Goal: Information Seeking & Learning: Learn about a topic

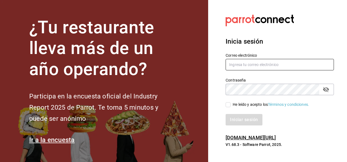
type input "[PERSON_NAME][EMAIL_ADDRESS][PERSON_NAME][DOMAIN_NAME]"
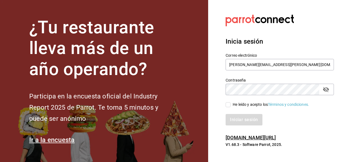
click at [227, 105] on input "He leído y acepto los Términos y condiciones." at bounding box center [228, 104] width 5 height 5
checkbox input "true"
click at [237, 119] on button "Iniciar sesión" at bounding box center [244, 119] width 37 height 11
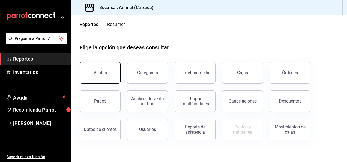
click at [106, 70] on button "Ventas" at bounding box center [100, 73] width 41 height 22
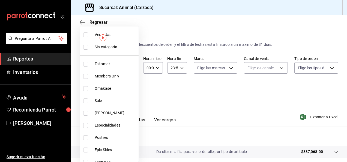
click at [127, 92] on body "Pregunta a Parrot AI Reportes Inventarios Ayuda Recomienda Parrot [PERSON_NAME]…" at bounding box center [173, 81] width 347 height 162
click at [85, 32] on input "checkbox" at bounding box center [85, 34] width 5 height 5
checkbox input "true"
type input "5d35a5f4-3063-4397-a550-a8f4eca83956,9bcdf976-3d2d-44f2-8aa2-d656f6bc4aaa,d84f4…"
checkbox input "true"
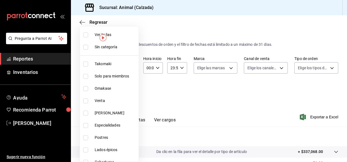
checkbox input "true"
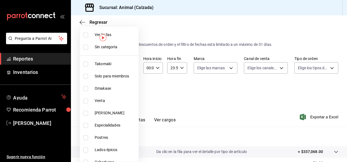
checkbox input "true"
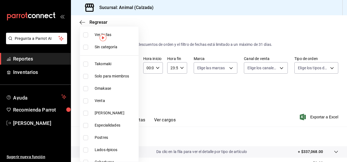
checkbox input "true"
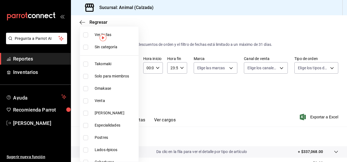
checkbox input "true"
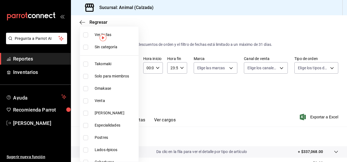
checkbox input "true"
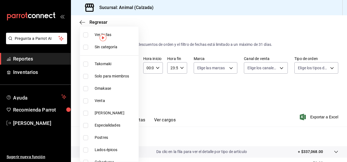
checkbox input "true"
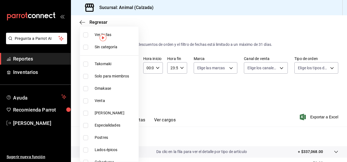
checkbox input "true"
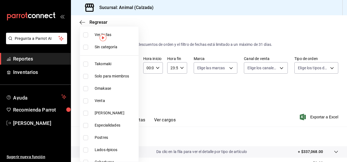
checkbox input "true"
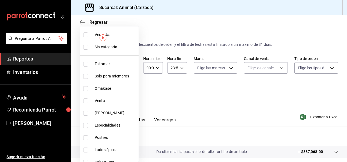
checkbox input "true"
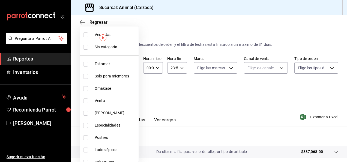
checkbox input "true"
click at [173, 104] on div at bounding box center [173, 81] width 347 height 162
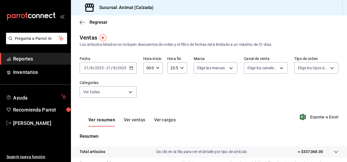
click at [130, 68] on icon "button" at bounding box center [131, 68] width 4 height 4
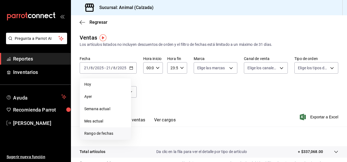
click at [110, 131] on span "Rango de fechas" at bounding box center [105, 134] width 42 height 6
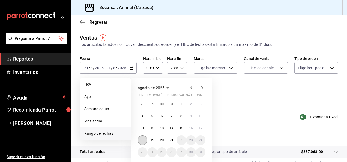
click at [143, 138] on button "18" at bounding box center [143, 140] width 10 height 10
click at [173, 139] on abbr "21" at bounding box center [172, 140] width 4 height 4
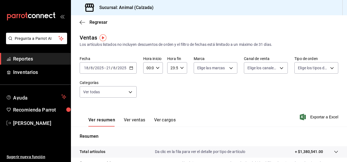
click at [156, 71] on div "00:00 Hora inicio" at bounding box center [153, 67] width 20 height 11
click at [147, 91] on span "05" at bounding box center [147, 93] width 1 height 4
type input "05:00"
click at [158, 82] on span "00" at bounding box center [157, 82] width 1 height 4
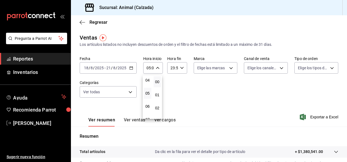
click at [178, 68] on div at bounding box center [173, 81] width 347 height 162
click at [178, 68] on div "23:59 Hora fin" at bounding box center [177, 67] width 20 height 11
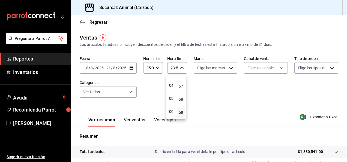
scroll to position [49, 0]
click at [171, 98] on span "05" at bounding box center [171, 98] width 1 height 4
click at [181, 82] on span "00" at bounding box center [181, 82] width 1 height 4
type input "05:00"
click at [227, 67] on div at bounding box center [173, 81] width 347 height 162
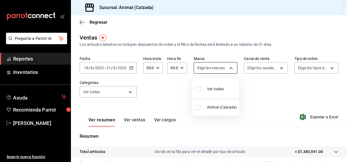
click at [230, 68] on body "Pregunta a Parrot AI Reportes Inventarios Ayuda Recomienda Parrot [PERSON_NAME]…" at bounding box center [173, 81] width 347 height 162
click at [197, 109] on input "checkbox" at bounding box center [198, 107] width 5 height 5
checkbox input "true"
type input "e26472f3-9262-489d-bcba-4c6b034529c7"
checkbox input "true"
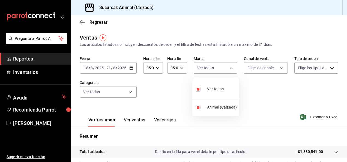
click at [277, 66] on div at bounding box center [173, 81] width 347 height 162
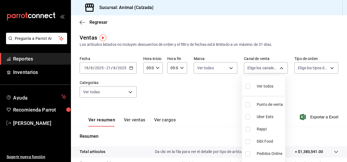
click at [277, 66] on body "Pregunta a Parrot AI Reportes Inventarios Ayuda Recomienda Parrot [PERSON_NAME]…" at bounding box center [173, 81] width 347 height 162
click at [249, 88] on input "checkbox" at bounding box center [247, 86] width 5 height 5
checkbox input "true"
type input "PARROT,UBER_EATS,RAPPI,DIDI_FOOD,ONLINE"
checkbox input "true"
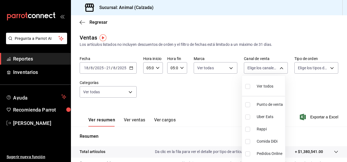
checkbox input "true"
click at [324, 70] on div at bounding box center [173, 81] width 347 height 162
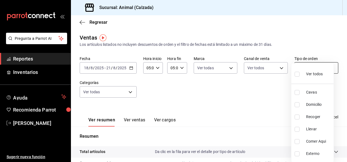
click at [330, 66] on body "Pregunta a Parrot AI Reportes Inventarios Ayuda Recomienda Parrot [PERSON_NAME]…" at bounding box center [173, 81] width 347 height 162
click at [300, 76] on label at bounding box center [298, 74] width 7 height 8
click at [300, 76] on input "checkbox" at bounding box center [297, 74] width 5 height 5
checkbox input "false"
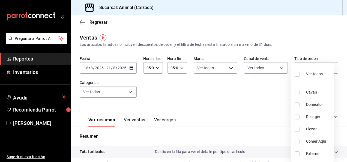
checkbox input "false"
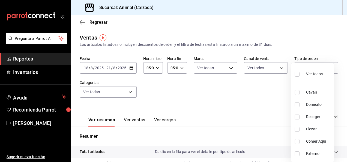
click at [131, 94] on div at bounding box center [173, 81] width 347 height 162
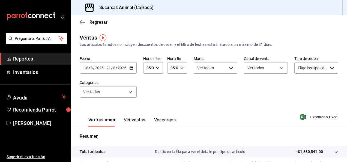
click at [131, 94] on body "Pregunta a Parrot AI Reportes Inventarios Ayuda Recomienda Parrot [PERSON_NAME]…" at bounding box center [173, 81] width 347 height 162
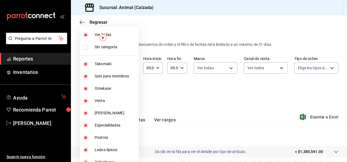
click at [229, 71] on div at bounding box center [173, 81] width 347 height 162
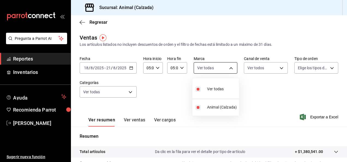
click at [227, 70] on body "Pregunta a Parrot AI Reportes Inventarios Ayuda Recomienda Parrot [PERSON_NAME]…" at bounding box center [173, 81] width 347 height 162
click at [310, 116] on div at bounding box center [173, 81] width 347 height 162
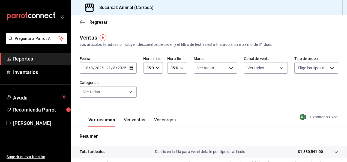
click at [300, 118] on icon "button" at bounding box center [303, 117] width 6 height 7
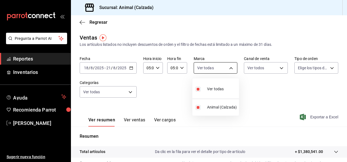
click at [228, 70] on body "Pregunta a Parrot AI Reportes Inventarios Ayuda Recomienda Parrot [PERSON_NAME]…" at bounding box center [173, 81] width 347 height 162
click at [127, 94] on div at bounding box center [173, 81] width 347 height 162
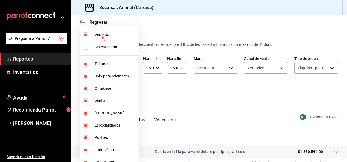
click at [127, 94] on body "Pregunta a Parrot AI Reportes Inventarios Ayuda Recomienda Parrot [PERSON_NAME]…" at bounding box center [173, 81] width 347 height 162
click at [83, 33] on input "checkbox" at bounding box center [85, 34] width 5 height 5
checkbox input "false"
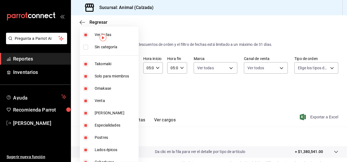
checkbox input "false"
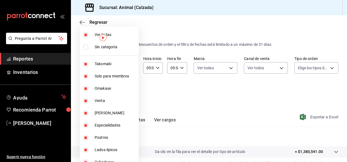
checkbox input "false"
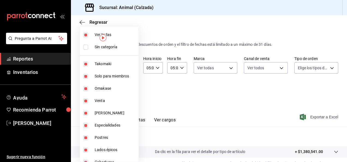
checkbox input "false"
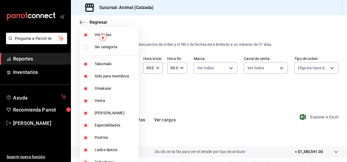
checkbox input "false"
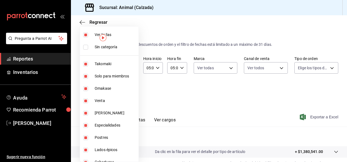
checkbox input "false"
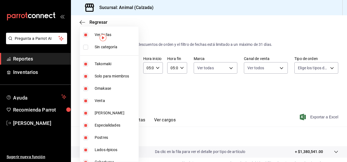
checkbox input "false"
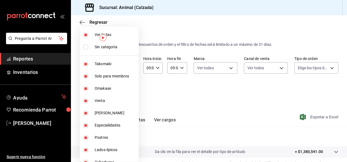
checkbox input "false"
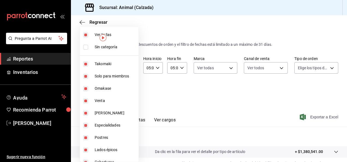
checkbox input "false"
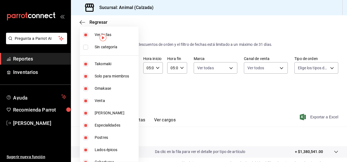
checkbox input "false"
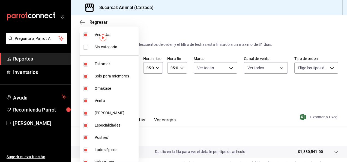
checkbox input "false"
click at [86, 34] on input "checkbox" at bounding box center [85, 34] width 5 height 5
checkbox input "true"
type input "5d35a5f4-3063-4397-a550-a8f4eca83956,9bcdf976-3d2d-44f2-8aa2-d656f6bc4aaa,d84f4…"
checkbox input "true"
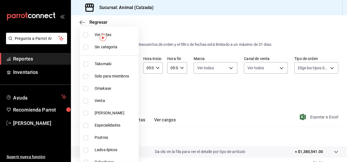
checkbox input "true"
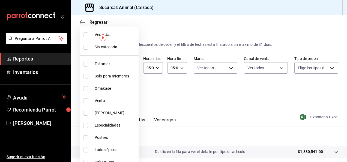
checkbox input "true"
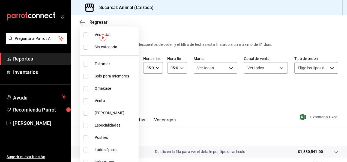
checkbox input "true"
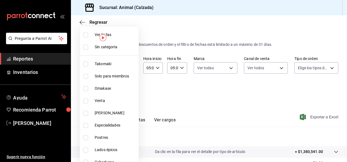
checkbox input "true"
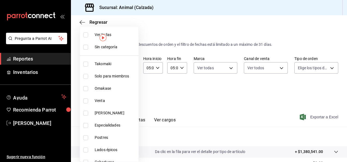
checkbox input "true"
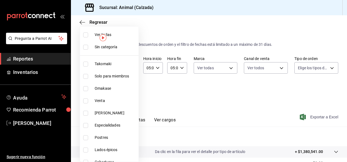
checkbox input "true"
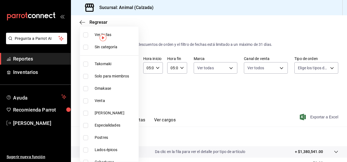
checkbox input "true"
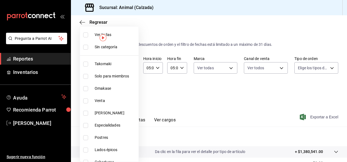
checkbox input "true"
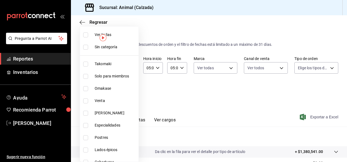
checkbox input "true"
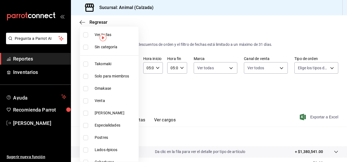
checkbox input "true"
click at [298, 116] on div at bounding box center [173, 81] width 347 height 162
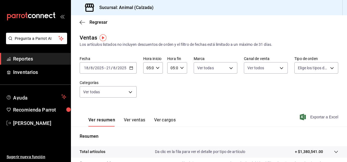
click at [300, 116] on icon "button" at bounding box center [303, 117] width 6 height 7
click at [214, 66] on body "Pregunta a Parrot AI Reportes Inventarios Ayuda Recomienda Parrot [PERSON_NAME]…" at bounding box center [173, 81] width 347 height 162
click at [215, 107] on span "Animal (Calzada)" at bounding box center [222, 107] width 30 height 6
checkbox input "false"
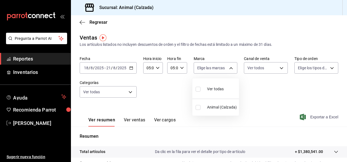
click at [215, 107] on span "Animal (Calzada)" at bounding box center [222, 107] width 30 height 6
type input "e26472f3-9262-489d-bcba-4c6b034529c7"
checkbox input "true"
click at [277, 69] on div at bounding box center [173, 81] width 347 height 162
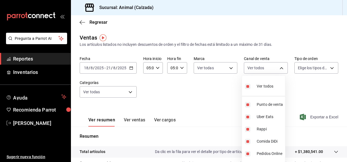
click at [277, 69] on body "Pregunta a Parrot AI Reportes Inventarios Ayuda Recomienda Parrot [PERSON_NAME]…" at bounding box center [173, 81] width 347 height 162
click at [327, 66] on div at bounding box center [173, 81] width 347 height 162
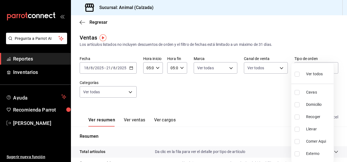
click at [327, 66] on body "Pregunta a Parrot AI Reportes Inventarios Ayuda Recomienda Parrot [PERSON_NAME]…" at bounding box center [173, 81] width 347 height 162
click at [299, 75] on input "checkbox" at bounding box center [297, 74] width 5 height 5
checkbox input "true"
type input "588630d3-b511-4bba-a729-32472510037f,54b7ae00-ca47-4ec1-b7ff-55842c0a2b62,92293…"
checkbox input "true"
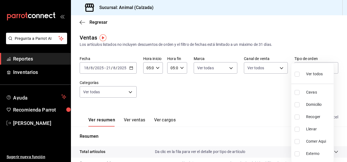
checkbox input "true"
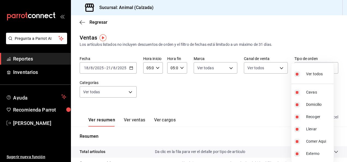
click at [130, 94] on div at bounding box center [173, 81] width 347 height 162
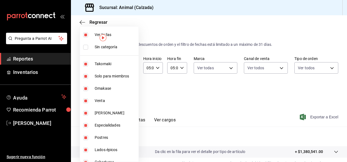
click at [130, 94] on body "Pregunta a Parrot AI Reportes Inventarios Ayuda Recomienda Parrot [PERSON_NAME]…" at bounding box center [173, 81] width 347 height 162
click at [239, 109] on div at bounding box center [173, 81] width 347 height 162
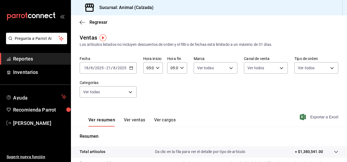
click at [103, 123] on button "Ver resumen" at bounding box center [101, 121] width 27 height 9
click at [135, 121] on button "Ver ventas" at bounding box center [135, 121] width 22 height 9
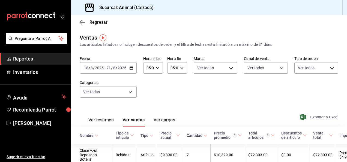
click at [300, 116] on icon "button" at bounding box center [303, 117] width 6 height 7
